Goal: Register for event/course

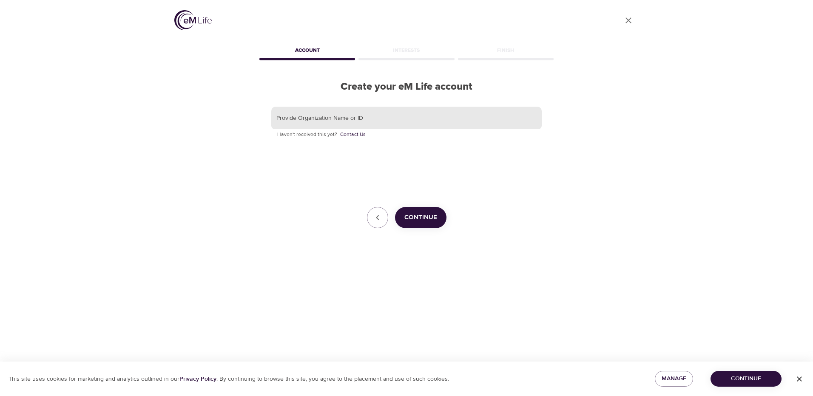
click at [373, 115] on input "text" at bounding box center [406, 118] width 270 height 23
click at [194, 23] on img at bounding box center [192, 20] width 37 height 20
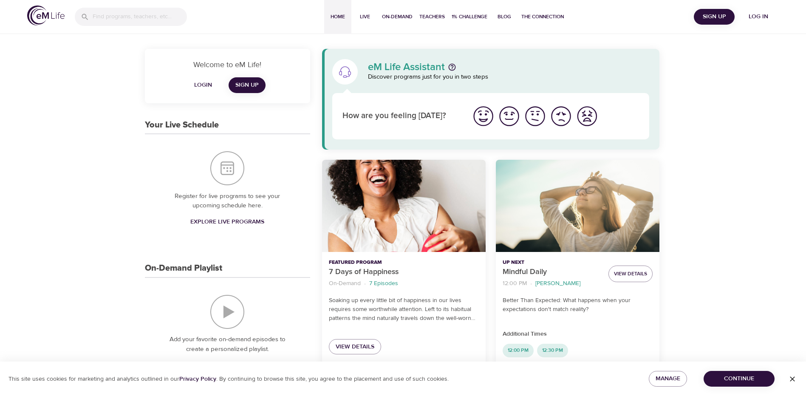
click at [750, 14] on span "Log in" at bounding box center [759, 16] width 34 height 11
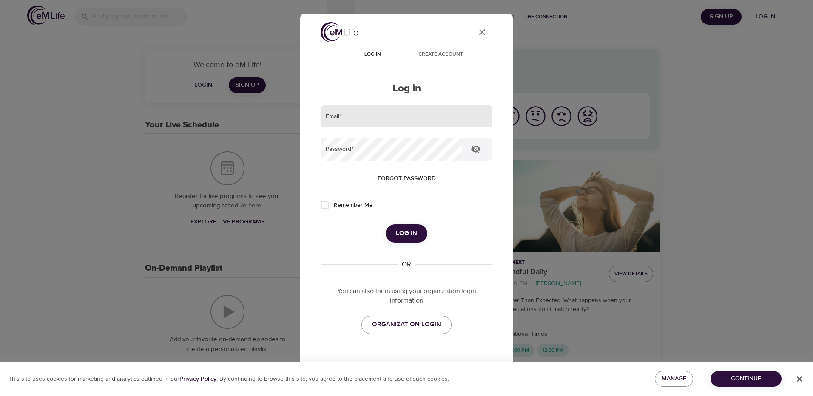
click at [391, 121] on input "email" at bounding box center [406, 116] width 172 height 23
type input "nishita.kandikuppa@paloalto.gov"
click at [385, 224] on button "Log in" at bounding box center [406, 233] width 42 height 18
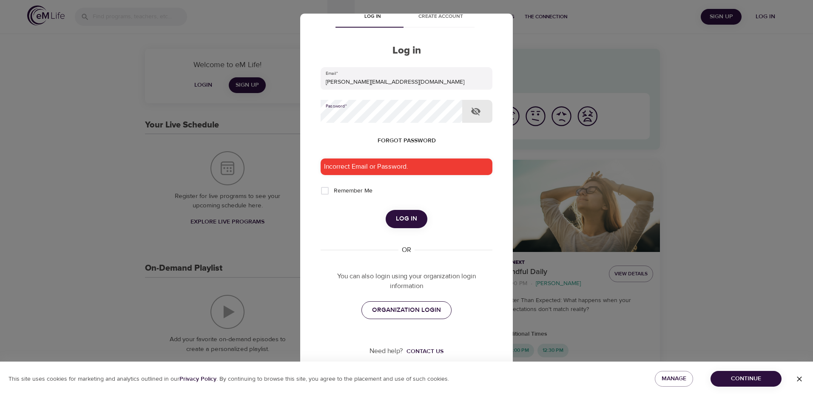
scroll to position [39, 0]
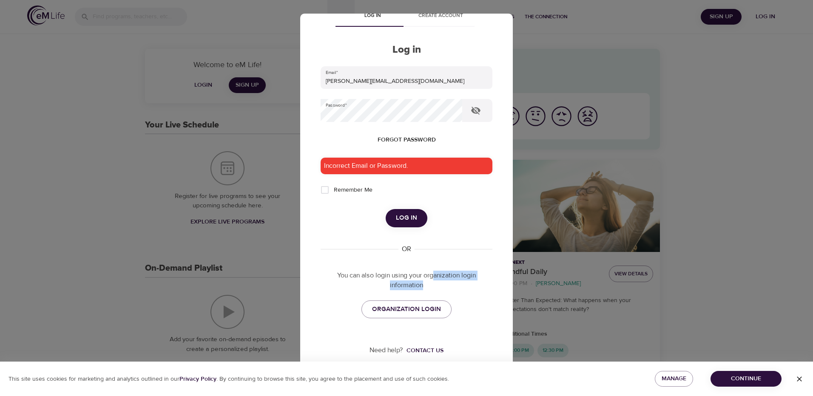
drag, startPoint x: 430, startPoint y: 277, endPoint x: 457, endPoint y: 291, distance: 30.4
click at [455, 289] on p "You can also login using your organization login information" at bounding box center [406, 281] width 172 height 20
drag, startPoint x: 457, startPoint y: 291, endPoint x: 467, endPoint y: 315, distance: 26.3
click at [476, 314] on div "ORGANIZATION LOGIN" at bounding box center [406, 309] width 172 height 18
click at [428, 312] on span "ORGANIZATION LOGIN" at bounding box center [406, 309] width 69 height 11
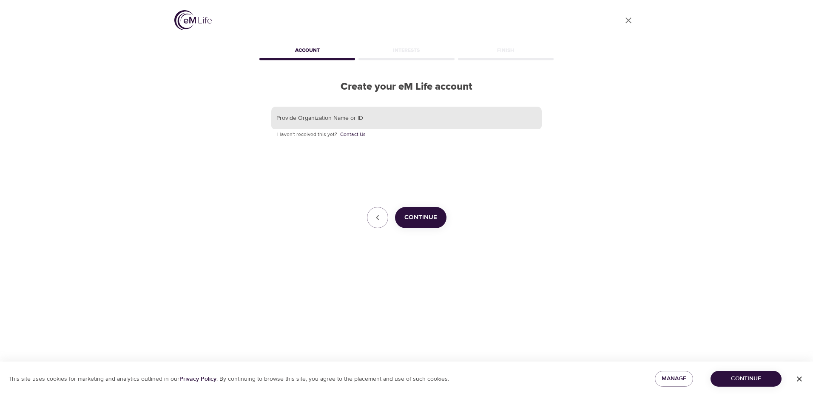
click at [367, 118] on input "text" at bounding box center [406, 118] width 270 height 23
drag, startPoint x: 334, startPoint y: 122, endPoint x: 243, endPoint y: 122, distance: 90.9
click at [243, 122] on div "User Profile Account Interests Finish Create your eM Life account Provide Organ…" at bounding box center [406, 198] width 484 height 396
type input "City of [GEOGRAPHIC_DATA]"
click at [421, 215] on span "Continue" at bounding box center [420, 217] width 33 height 11
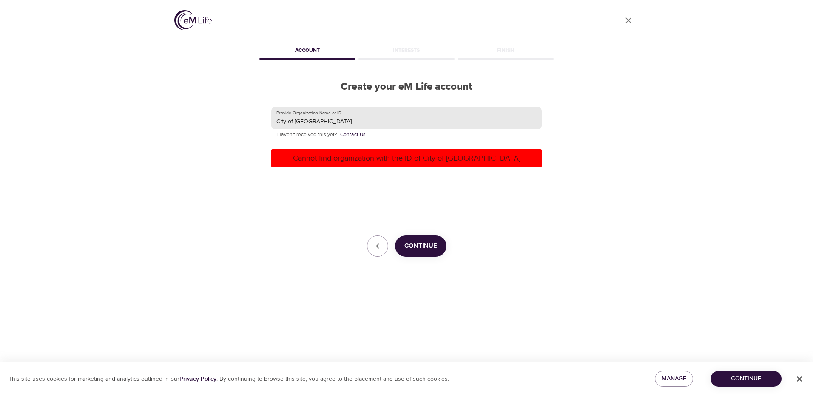
click at [338, 113] on input "City of [GEOGRAPHIC_DATA]" at bounding box center [406, 118] width 270 height 23
drag, startPoint x: 352, startPoint y: 121, endPoint x: 244, endPoint y: 108, distance: 108.3
click at [244, 108] on div "User Profile Account Interests Finish Create your eM Life account Provide Organ…" at bounding box center [406, 198] width 484 height 396
type input "C"
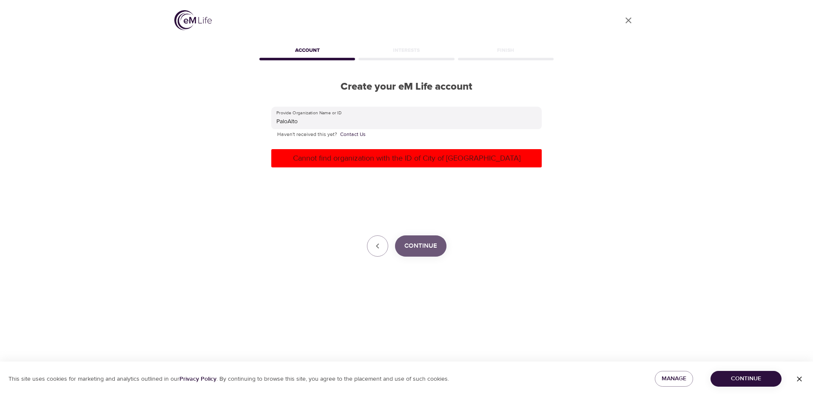
click at [422, 249] on span "Continue" at bounding box center [420, 246] width 33 height 11
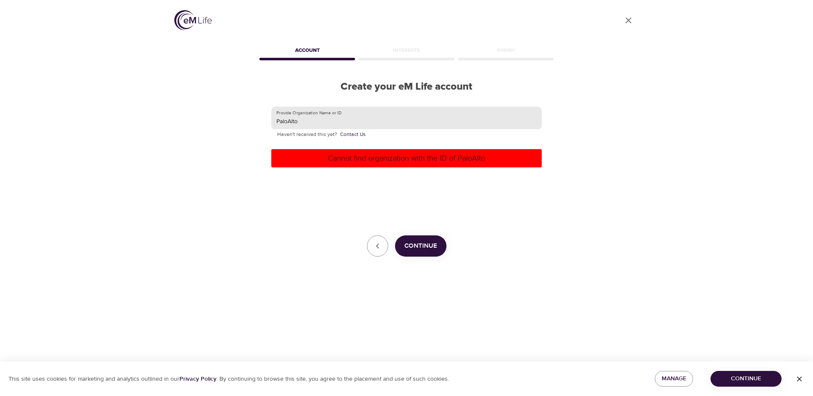
click at [288, 121] on input "PaloAlto" at bounding box center [406, 118] width 270 height 23
type input "[GEOGRAPHIC_DATA]"
click at [433, 239] on button "Continue" at bounding box center [420, 245] width 51 height 21
drag, startPoint x: 310, startPoint y: 116, endPoint x: 263, endPoint y: 116, distance: 46.7
click at [263, 116] on div "Provide Organization Name or ID [GEOGRAPHIC_DATA] Haven't received this yet? Co…" at bounding box center [406, 182] width 297 height 178
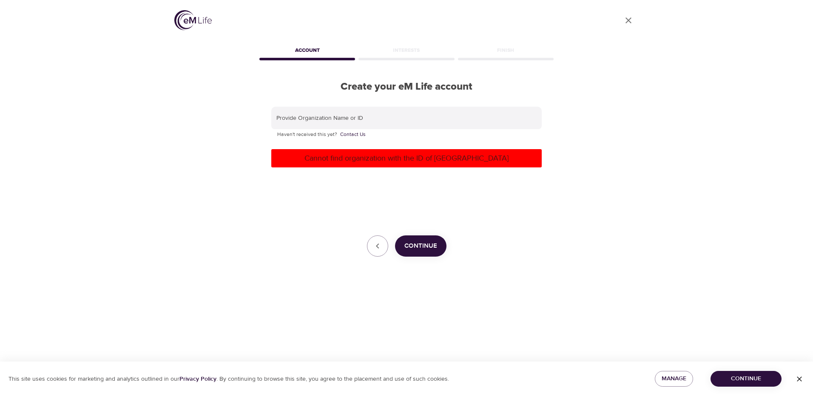
click at [192, 27] on img at bounding box center [192, 20] width 37 height 20
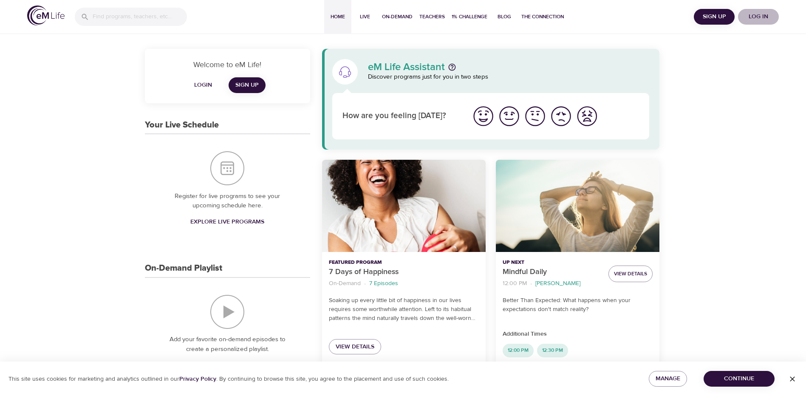
click at [767, 18] on span "Log in" at bounding box center [759, 16] width 34 height 11
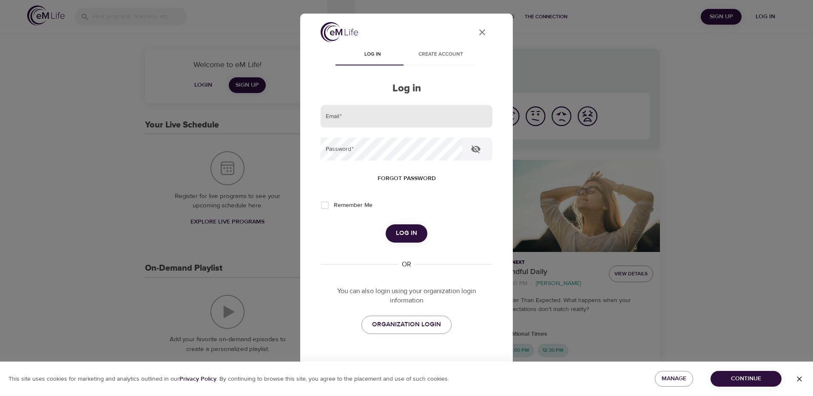
click at [405, 120] on input "email" at bounding box center [406, 116] width 172 height 23
drag, startPoint x: 363, startPoint y: 84, endPoint x: 445, endPoint y: 71, distance: 83.0
click at [363, 84] on h2 "Log in" at bounding box center [406, 88] width 172 height 12
click at [450, 53] on span "Create account" at bounding box center [440, 54] width 58 height 9
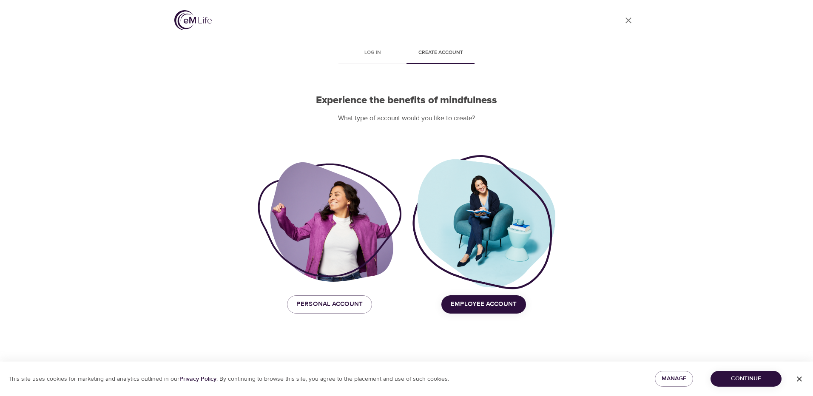
click at [485, 304] on span "Employee Account" at bounding box center [483, 304] width 66 height 11
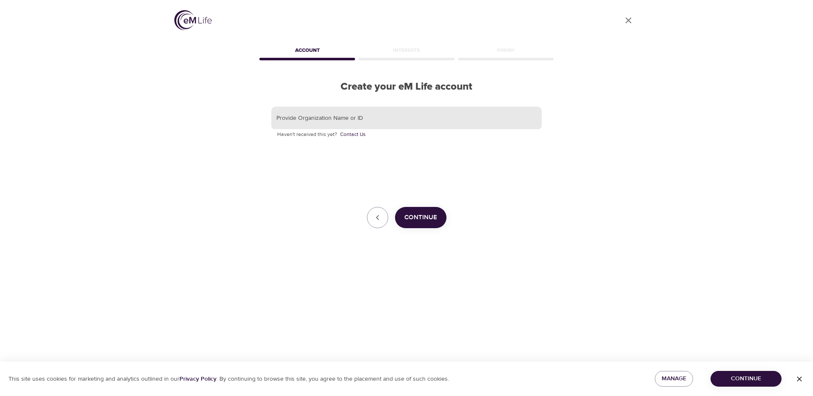
click at [302, 119] on input "text" at bounding box center [406, 118] width 270 height 23
type input "n"
type input "[PERSON_NAME][EMAIL_ADDRESS][DOMAIN_NAME]"
click at [426, 218] on span "Continue" at bounding box center [420, 217] width 33 height 11
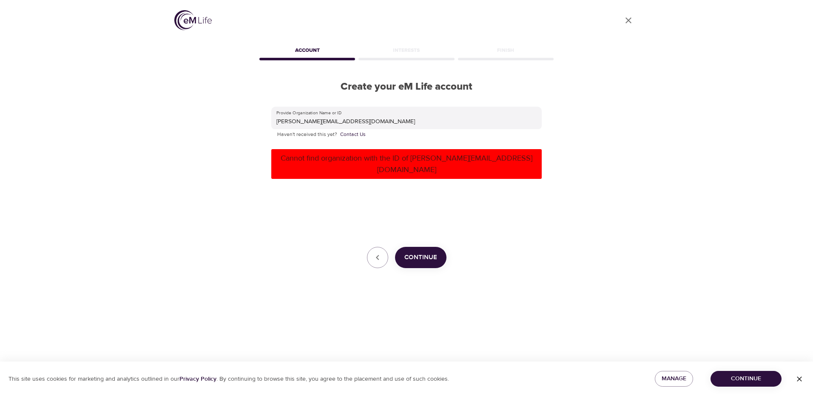
click at [212, 20] on div "User Profile" at bounding box center [406, 21] width 464 height 23
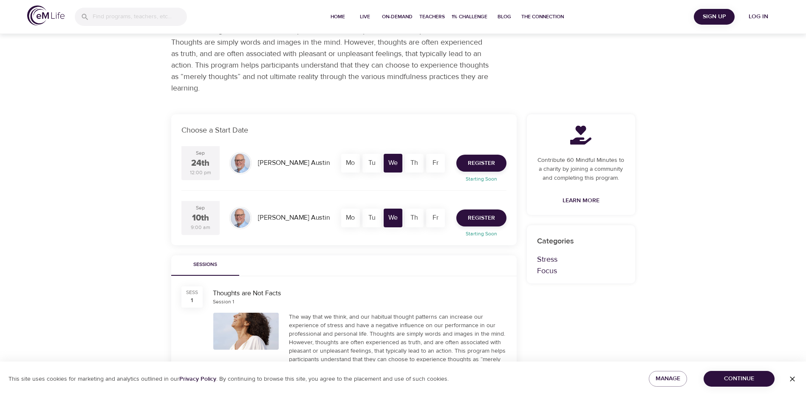
scroll to position [42, 0]
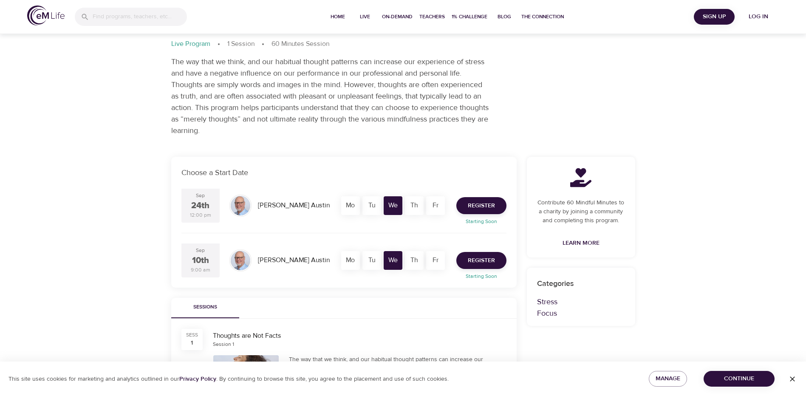
click at [734, 380] on span "Continue" at bounding box center [739, 379] width 57 height 11
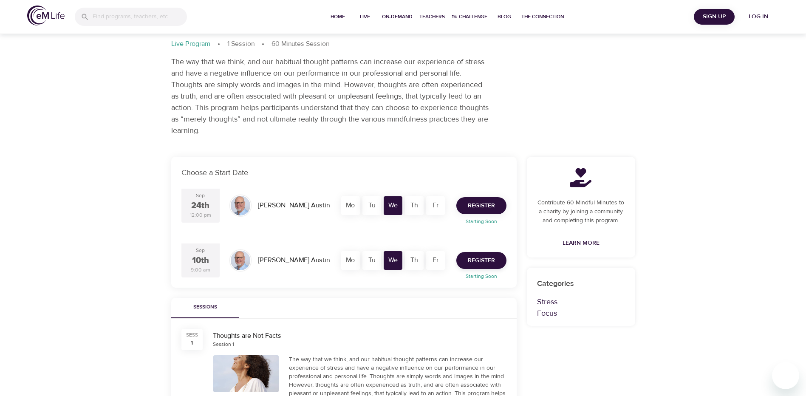
click at [482, 205] on span "Register" at bounding box center [481, 206] width 27 height 11
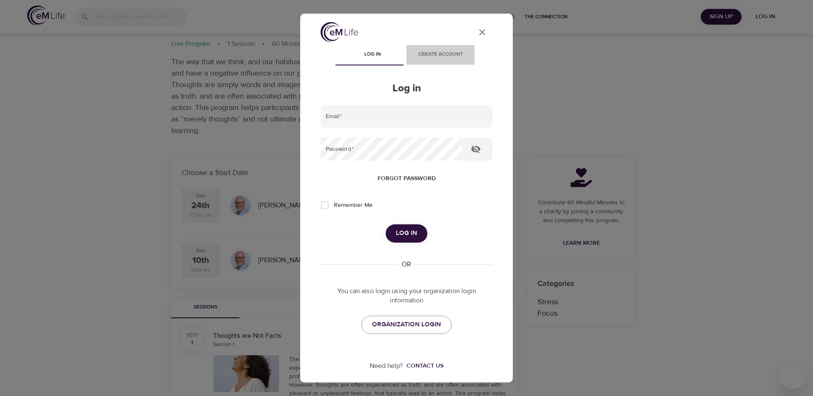
click at [442, 55] on span "Create account" at bounding box center [440, 54] width 58 height 9
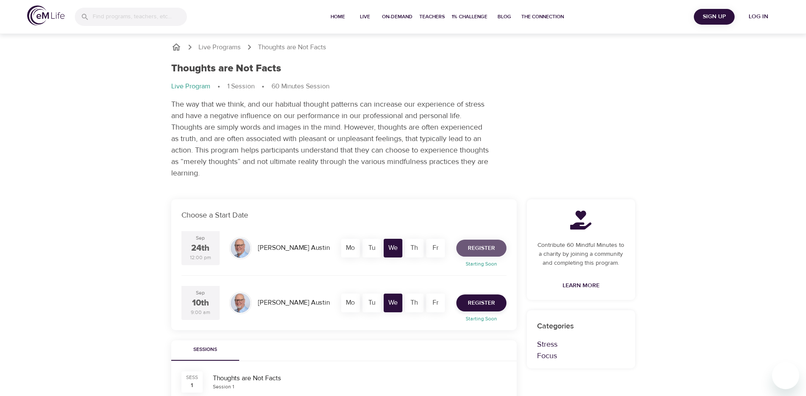
click at [487, 251] on span "Register" at bounding box center [481, 248] width 27 height 11
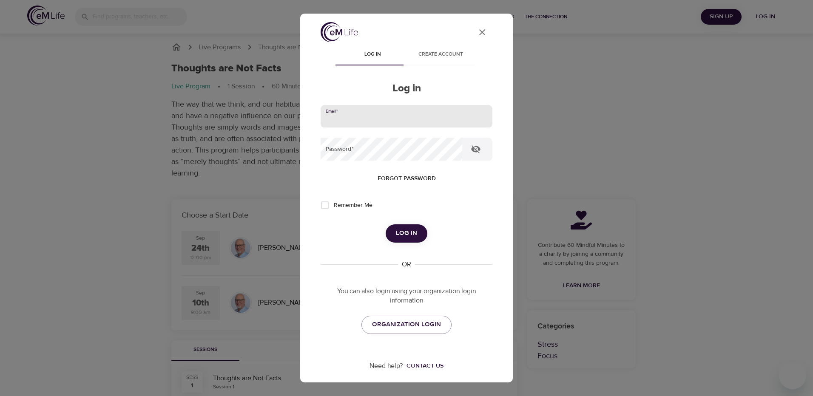
click at [368, 120] on input "email" at bounding box center [406, 116] width 172 height 23
type input "[PERSON_NAME][EMAIL_ADDRESS][DOMAIN_NAME]"
click at [385, 224] on button "Log in" at bounding box center [406, 233] width 42 height 18
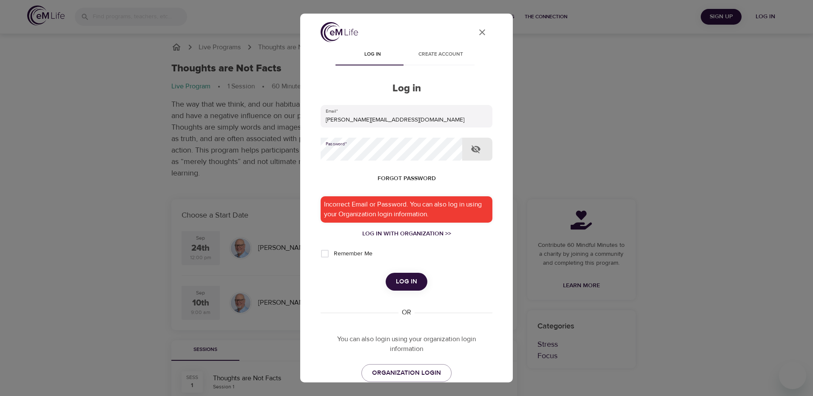
click at [289, 147] on div "User Profile Log in Create account Log in Email   * nishita.kandikuppa@cityofpa…" at bounding box center [406, 198] width 813 height 396
click at [385, 273] on button "Log in" at bounding box center [406, 282] width 42 height 18
click at [431, 122] on input "[PERSON_NAME][EMAIL_ADDRESS][DOMAIN_NAME]" at bounding box center [406, 116] width 172 height 23
click at [445, 49] on button "Create account" at bounding box center [440, 55] width 68 height 20
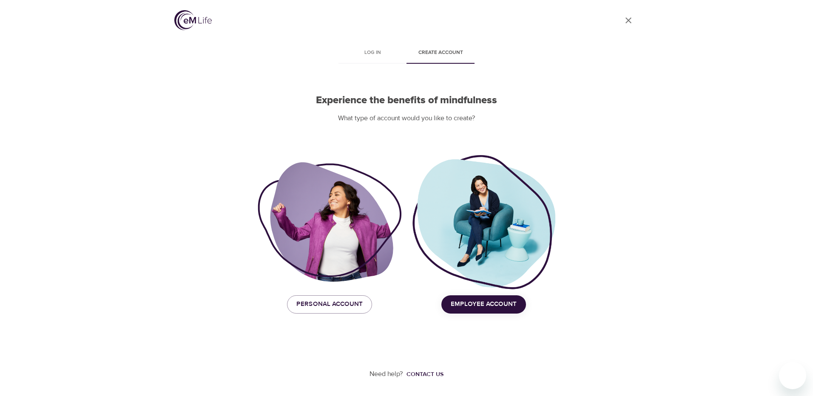
click at [491, 260] on div at bounding box center [483, 222] width 144 height 137
click at [475, 297] on button "Employee Account" at bounding box center [483, 304] width 85 height 18
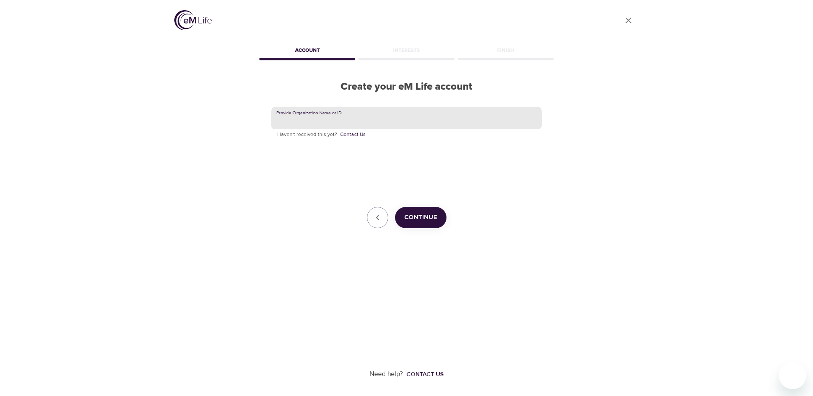
click at [362, 119] on input "text" at bounding box center [406, 118] width 270 height 23
click at [333, 120] on input "text" at bounding box center [406, 118] width 270 height 23
